Goal: Transaction & Acquisition: Purchase product/service

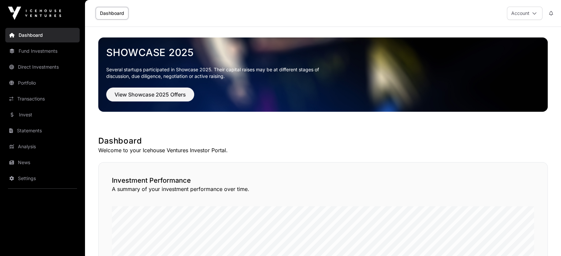
click at [34, 84] on link "Portfolio" at bounding box center [42, 83] width 74 height 15
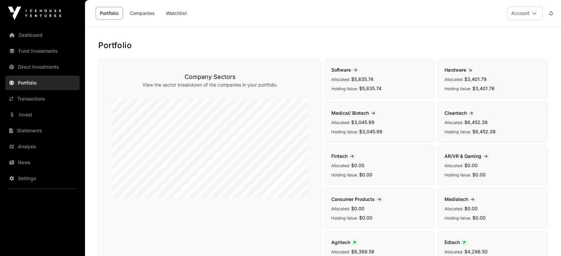
click at [187, 12] on link "Watchlist" at bounding box center [177, 13] width 30 height 13
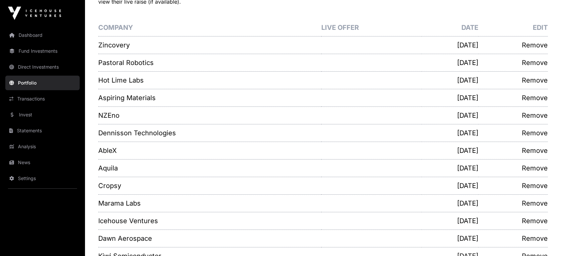
scroll to position [41, 0]
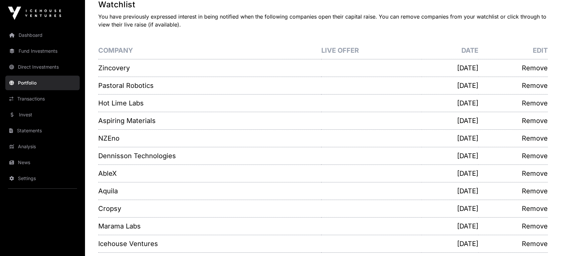
click at [37, 115] on link "Invest" at bounding box center [42, 115] width 74 height 15
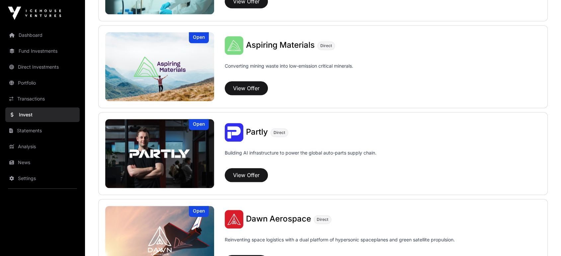
scroll to position [579, 0]
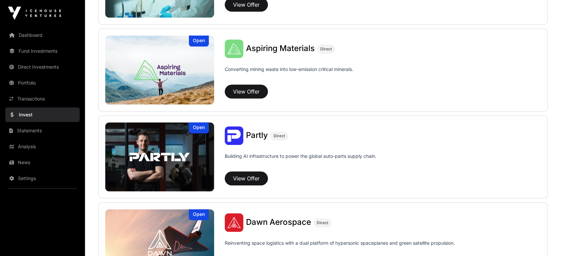
click at [151, 140] on img at bounding box center [159, 157] width 109 height 69
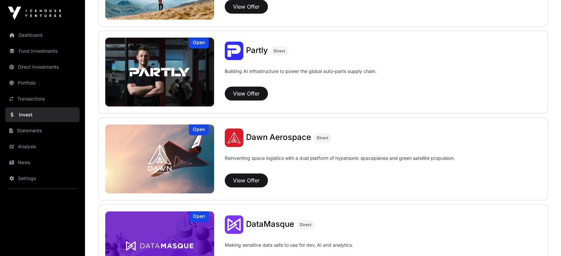
scroll to position [665, 0]
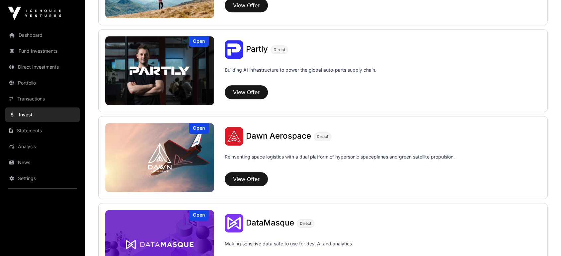
click at [178, 162] on img at bounding box center [159, 157] width 109 height 69
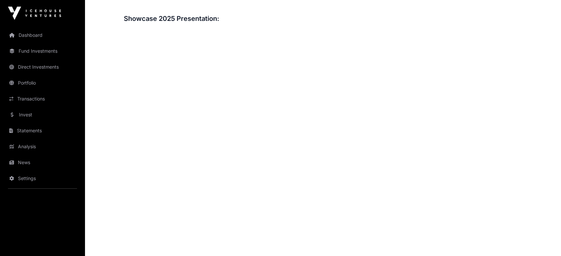
scroll to position [827, 0]
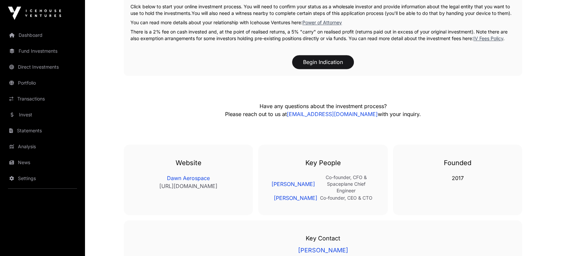
scroll to position [1145, 0]
